Goal: Task Accomplishment & Management: Complete application form

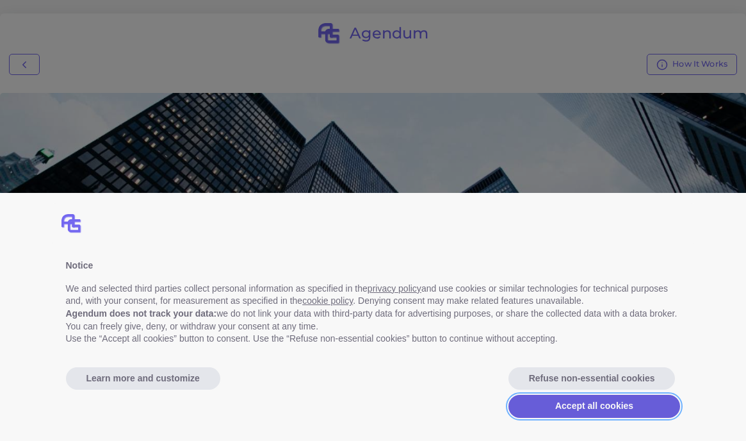
click at [565, 406] on button "Accept all cookies" at bounding box center [594, 405] width 172 height 23
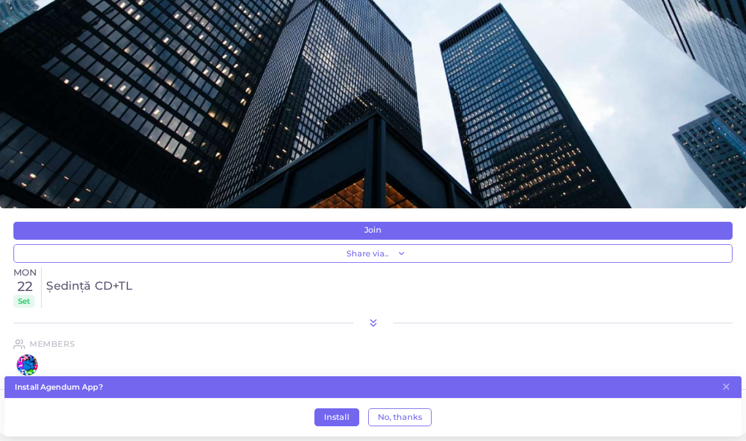
scroll to position [172, 0]
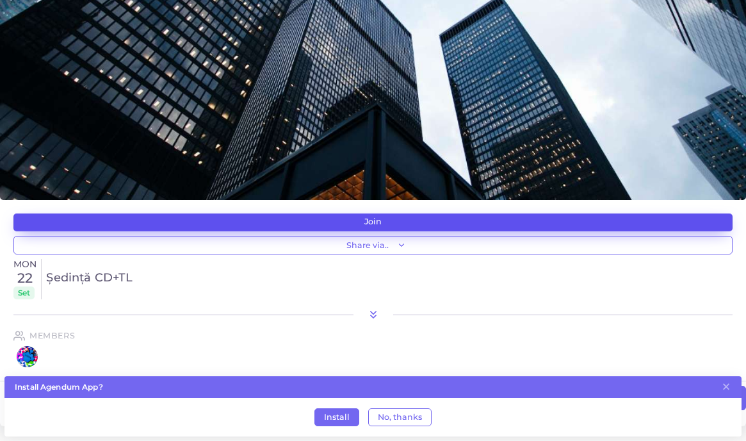
click at [333, 219] on button "Join" at bounding box center [372, 222] width 719 height 18
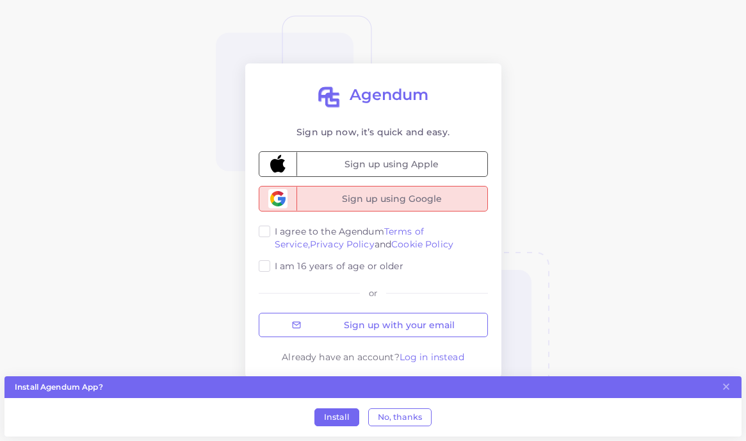
click at [369, 202] on span "Sign up using Google" at bounding box center [391, 198] width 191 height 24
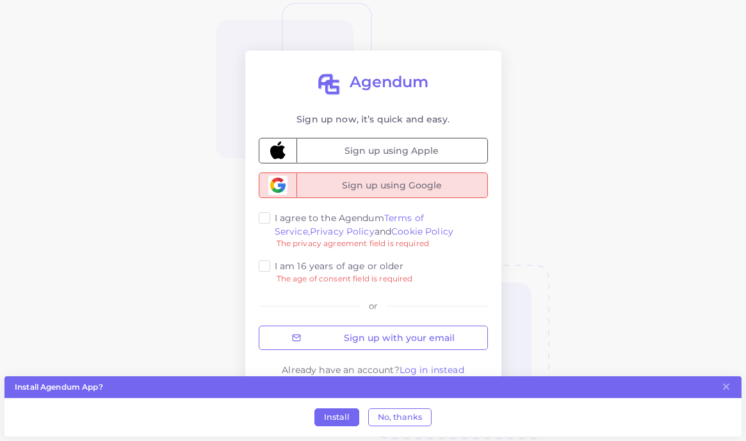
click at [332, 187] on span "Sign up using Google" at bounding box center [391, 185] width 191 height 24
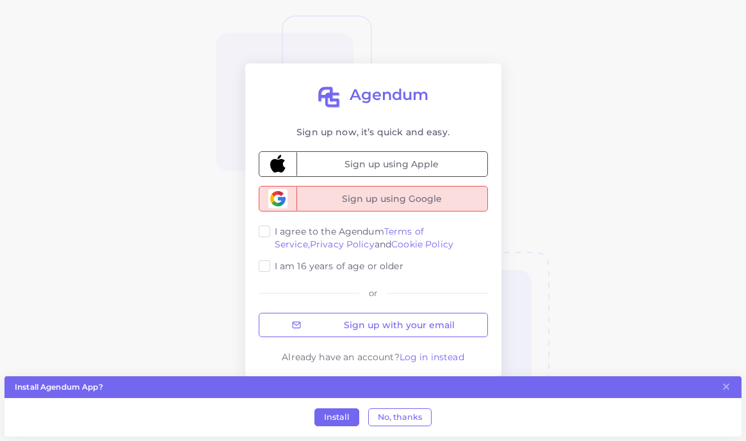
click at [336, 197] on span "Sign up using Google" at bounding box center [391, 198] width 191 height 24
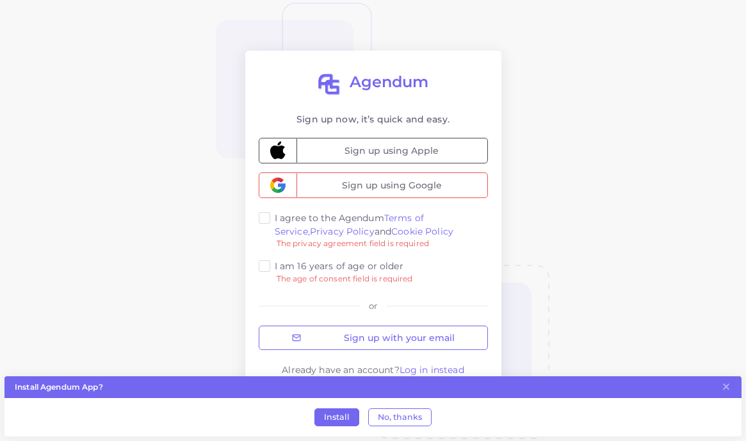
click at [275, 264] on label "I am 16 years of age or older" at bounding box center [339, 265] width 129 height 13
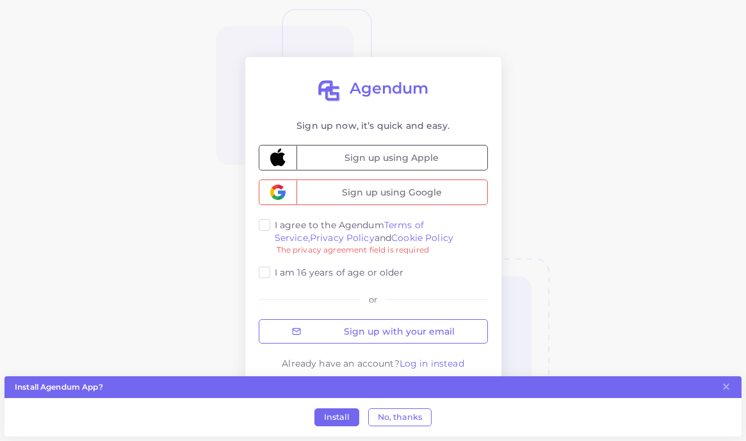
click at [275, 227] on label "I agree to the Agendum Terms of Service, Privacy Policy and Cookie Policy" at bounding box center [381, 231] width 213 height 26
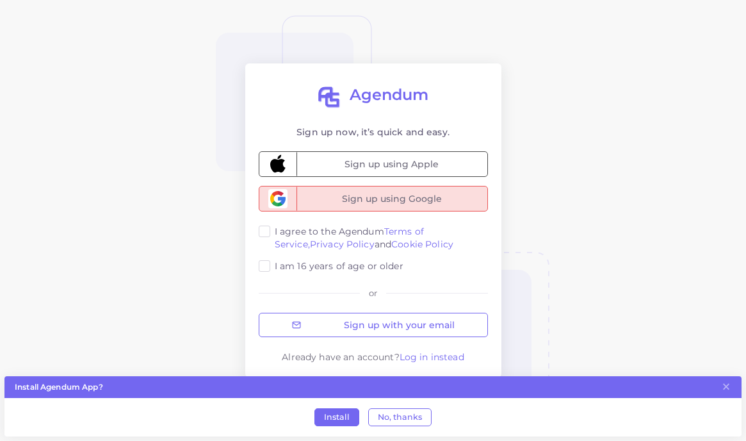
click at [364, 198] on span "Sign up using Google" at bounding box center [391, 198] width 191 height 24
